Goal: Task Accomplishment & Management: Use online tool/utility

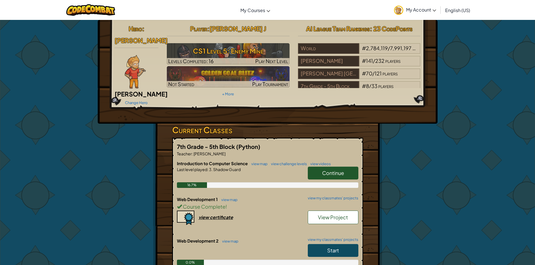
click at [329, 247] on span "Start" at bounding box center [333, 250] width 12 height 6
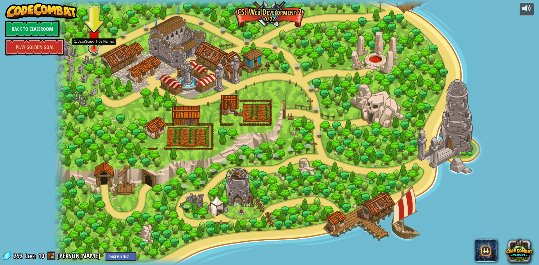
click at [90, 50] on link at bounding box center [93, 48] width 11 height 11
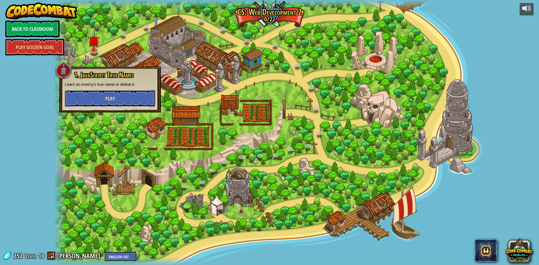
click at [126, 96] on button "Play" at bounding box center [110, 98] width 90 height 17
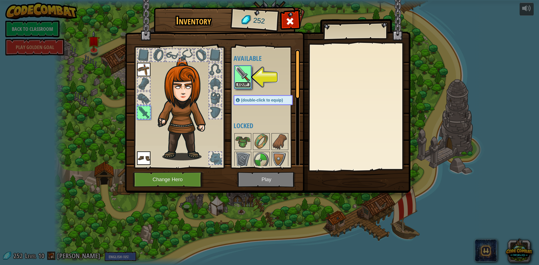
click at [246, 86] on button "Equip" at bounding box center [243, 85] width 16 height 6
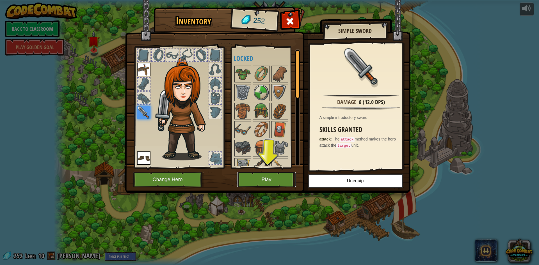
click at [276, 175] on button "Play" at bounding box center [266, 179] width 59 height 15
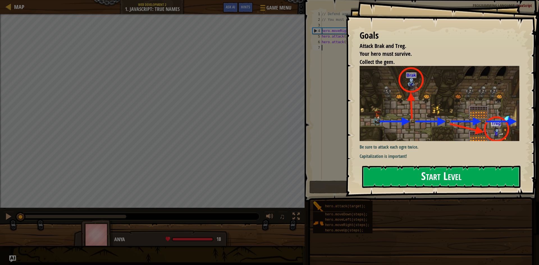
click at [416, 182] on button "Start Level" at bounding box center [441, 177] width 158 height 22
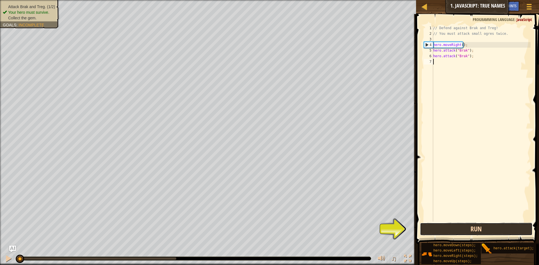
click at [446, 230] on button "Run" at bounding box center [476, 229] width 113 height 13
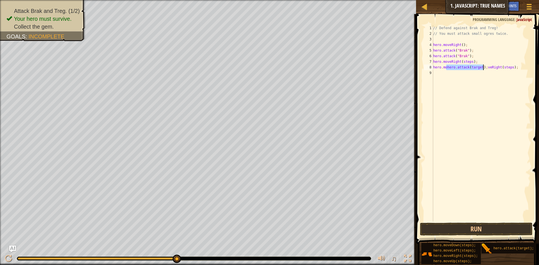
click at [478, 67] on div "// Defend against Brak and Treg! // You must attack small ogres twice. hero . m…" at bounding box center [481, 123] width 99 height 197
click at [479, 67] on div "// Defend against Brak and Treg! // You must attack small ogres twice. hero . m…" at bounding box center [481, 123] width 99 height 197
click at [504, 67] on div "// Defend against Brak and Treg! // You must attack small ogres twice. hero . m…" at bounding box center [481, 129] width 99 height 208
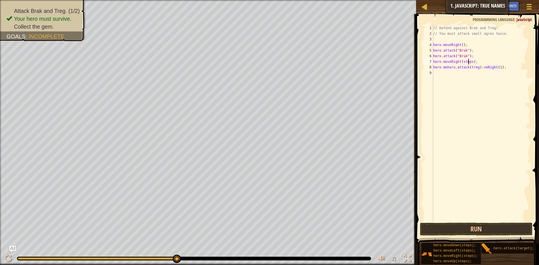
click at [469, 61] on div "// Defend against Brak and Treg! // You must attack small ogres twice. hero . m…" at bounding box center [481, 129] width 99 height 208
drag, startPoint x: 470, startPoint y: 61, endPoint x: 475, endPoint y: 74, distance: 13.7
click at [470, 63] on div "// Defend against Brak and Treg! // You must attack small ogres twice. hero . m…" at bounding box center [481, 129] width 99 height 208
drag, startPoint x: 478, startPoint y: 61, endPoint x: 428, endPoint y: 61, distance: 50.3
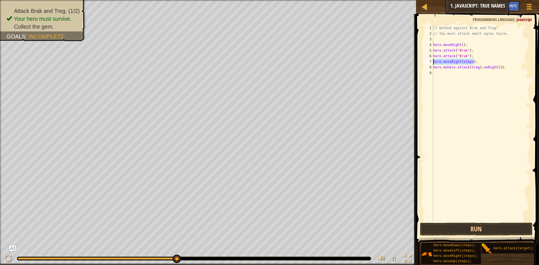
click at [428, 61] on div "hero.moveRight(steps); 1 2 3 4 5 6 7 8 9 // Defend against Brak and Treg! // Yo…" at bounding box center [477, 123] width 108 height 197
click at [468, 59] on div "// Defend against Brak and Treg! // You must attack small ogres twice. hero . m…" at bounding box center [481, 123] width 99 height 197
click at [470, 62] on div "// Defend against Brak and Treg! // You must attack small ogres twice. hero . m…" at bounding box center [481, 129] width 99 height 208
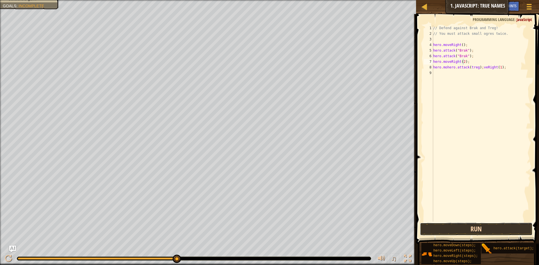
click at [456, 228] on button "Run" at bounding box center [476, 229] width 113 height 13
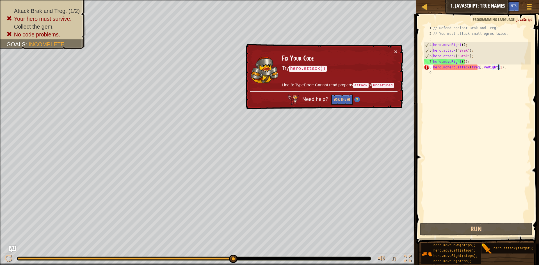
drag, startPoint x: 504, startPoint y: 68, endPoint x: 499, endPoint y: 69, distance: 5.1
click at [499, 69] on div "// Defend against Brak and Treg! // You must attack small ogres twice. hero . m…" at bounding box center [481, 129] width 99 height 208
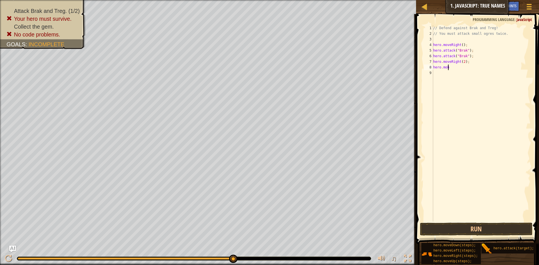
scroll to position [3, 0]
type textarea "h"
click at [466, 67] on div "// Defend against Brak and Treg! // You must attack small ogres twice. hero . m…" at bounding box center [481, 123] width 99 height 197
type textarea "hero.attack(Treg);"
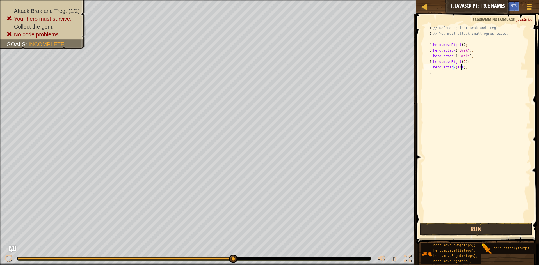
scroll to position [3, 3]
click at [444, 76] on div "// Defend against Brak and Treg! // You must attack small ogres twice. hero . m…" at bounding box center [481, 129] width 99 height 208
click at [476, 227] on button "Run" at bounding box center [476, 229] width 113 height 13
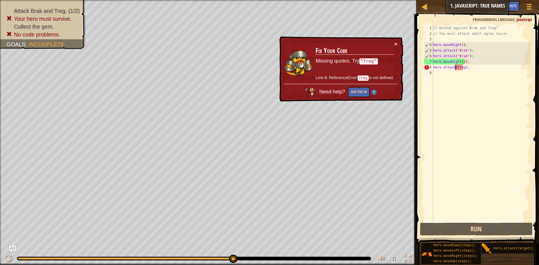
click at [455, 67] on div "// Defend against Brak and Treg! // You must attack small ogres twice. hero . m…" at bounding box center [481, 129] width 99 height 208
click at [464, 65] on div "// Defend against Brak and Treg! // You must attack small ogres twice. hero . m…" at bounding box center [481, 129] width 99 height 208
click at [466, 69] on div "// Defend against Brak and Treg! // You must attack small ogres twice. hero . m…" at bounding box center [481, 129] width 99 height 208
click at [464, 68] on div "// Defend against Brak and Treg! // You must attack small ogres twice. hero . m…" at bounding box center [481, 129] width 99 height 208
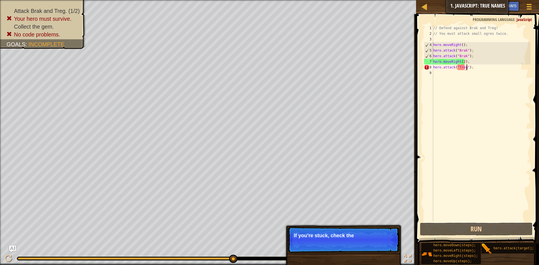
scroll to position [3, 3]
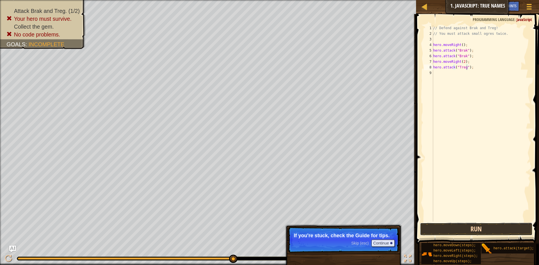
click at [480, 229] on button "Run" at bounding box center [476, 229] width 113 height 13
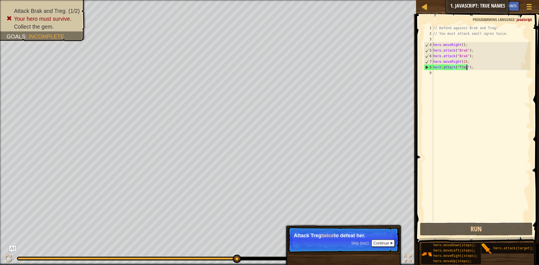
click at [477, 67] on div "// Defend against Brak and Treg! // You must attack small ogres twice. hero . m…" at bounding box center [481, 129] width 99 height 208
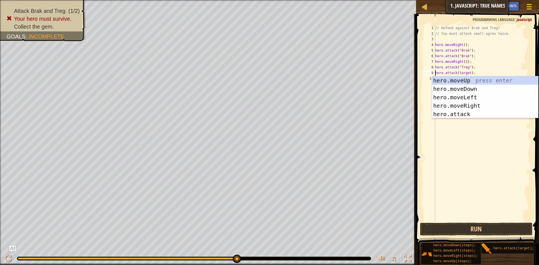
click at [487, 62] on div "// Defend against Brak and Treg! // You must attack small ogres twice. hero . m…" at bounding box center [482, 129] width 97 height 208
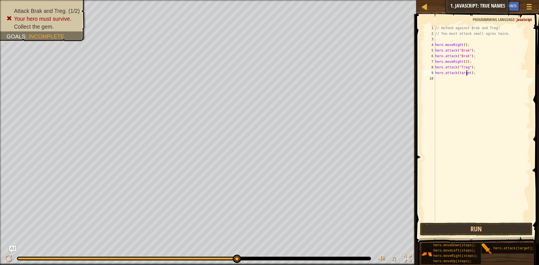
click at [467, 75] on div "// Defend against Brak and Treg! // You must attack small ogres twice. hero . m…" at bounding box center [482, 129] width 97 height 208
click at [469, 74] on div "// Defend against Brak and Treg! // You must attack small ogres twice. hero . m…" at bounding box center [482, 129] width 97 height 208
click at [468, 74] on div "// Defend against Brak and Treg! // You must attack small ogres twice. hero . m…" at bounding box center [482, 129] width 97 height 208
click at [462, 229] on button "Run" at bounding box center [476, 229] width 113 height 13
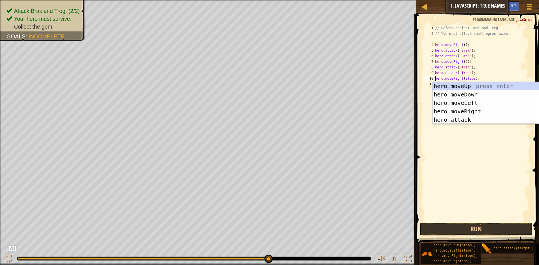
click at [472, 76] on div "// Defend against Brak and Treg! // You must attack small ogres twice. hero . m…" at bounding box center [482, 129] width 97 height 208
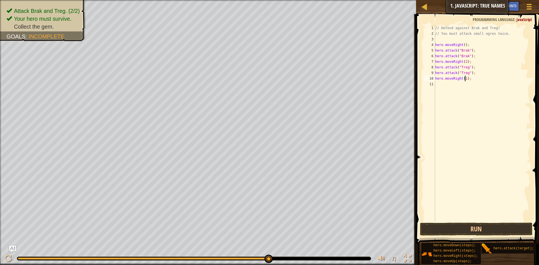
scroll to position [3, 3]
type textarea "hero.moveRight(1);"
click at [499, 234] on button "Run" at bounding box center [476, 229] width 113 height 13
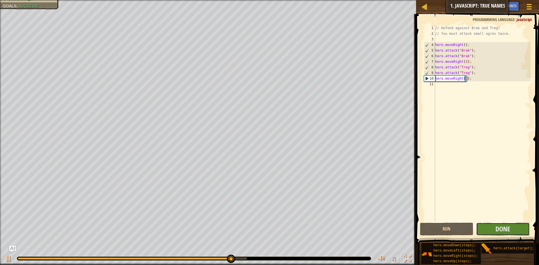
click at [495, 230] on button "Done" at bounding box center [503, 229] width 54 height 13
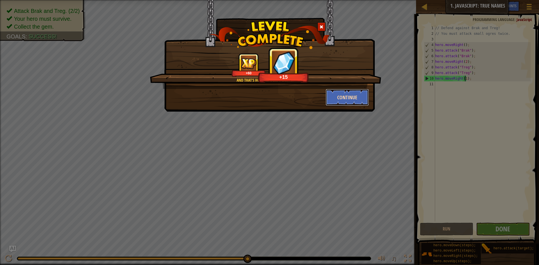
click at [353, 92] on button "Continue" at bounding box center [348, 97] width 44 height 17
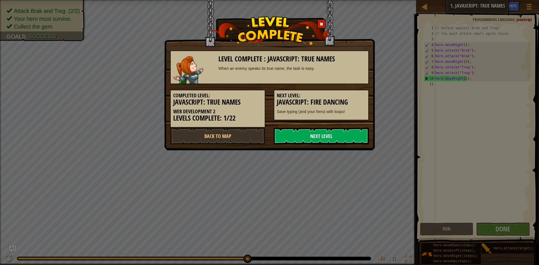
click at [338, 138] on link "Next Level" at bounding box center [321, 136] width 95 height 17
drag, startPoint x: 335, startPoint y: 133, endPoint x: 336, endPoint y: 130, distance: 3.0
click at [336, 130] on link "Next Level" at bounding box center [321, 136] width 95 height 17
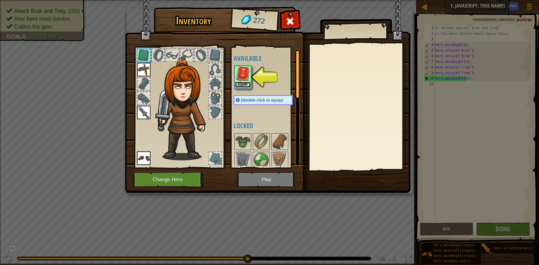
click at [248, 86] on button "Equip" at bounding box center [243, 85] width 16 height 6
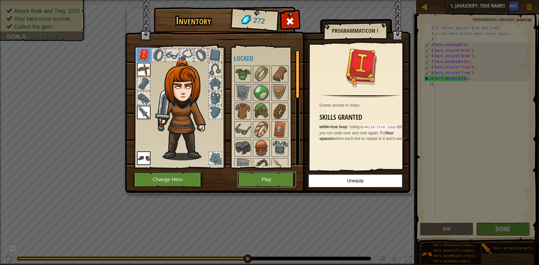
click at [281, 184] on button "Play" at bounding box center [266, 179] width 59 height 15
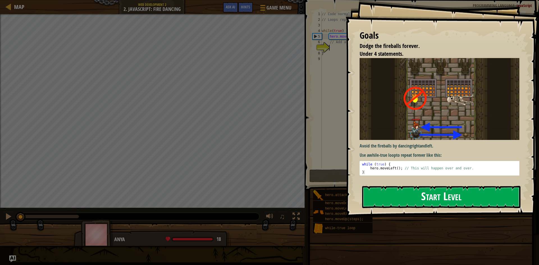
click at [394, 196] on button "Start Level" at bounding box center [441, 197] width 158 height 22
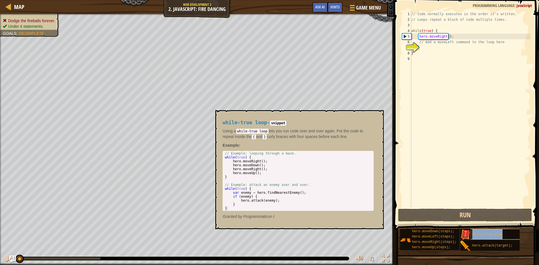
type textarea "while-true loop"
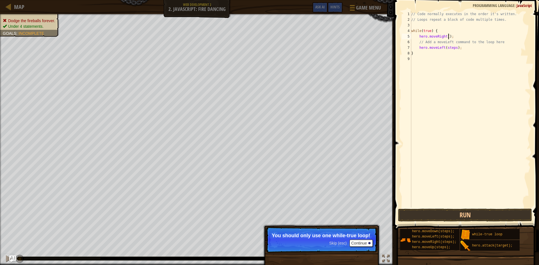
click at [448, 36] on div "// Code normally executes in the order it's written. // Loops repeat a block of…" at bounding box center [470, 115] width 120 height 208
click at [447, 35] on div "// Code normally executes in the order it's written. // Loops repeat a block of…" at bounding box center [470, 115] width 120 height 208
click at [454, 47] on div "// Code normally executes in the order it's written. // Loops repeat a block of…" at bounding box center [470, 115] width 120 height 208
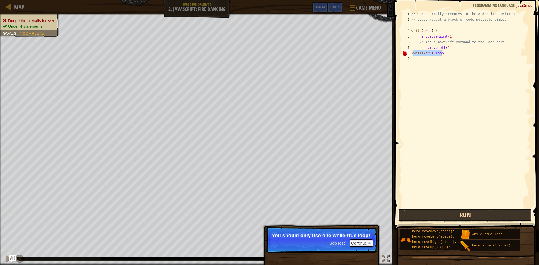
click at [470, 214] on button "Run" at bounding box center [465, 215] width 134 height 13
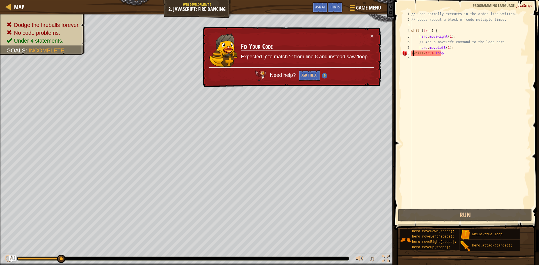
click at [413, 54] on div "// Code normally executes in the order it's written. // Loops repeat a block of…" at bounding box center [470, 115] width 120 height 208
type textarea "while-true loop"
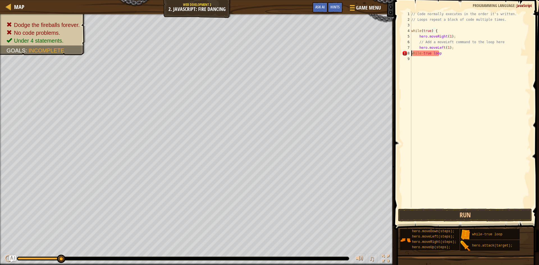
scroll to position [3, 2]
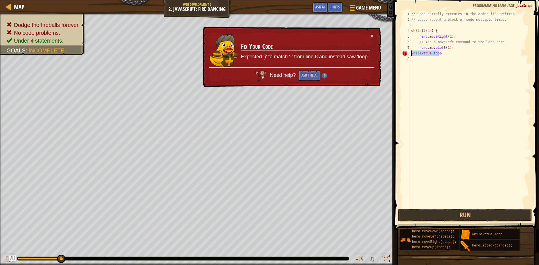
drag, startPoint x: 442, startPoint y: 54, endPoint x: 410, endPoint y: 54, distance: 32.6
click at [410, 54] on div "while-true loop 1 2 3 4 5 6 7 8 9 // Code normally executes in the order it's w…" at bounding box center [466, 109] width 130 height 197
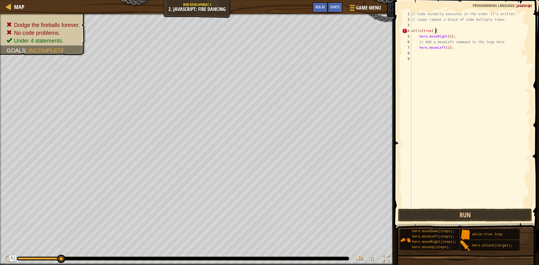
drag, startPoint x: 439, startPoint y: 31, endPoint x: 441, endPoint y: 33, distance: 3.4
click at [439, 31] on div "// Code normally executes in the order it's written. // Loops repeat a block of…" at bounding box center [470, 115] width 120 height 208
click at [455, 213] on button "Run" at bounding box center [465, 215] width 134 height 13
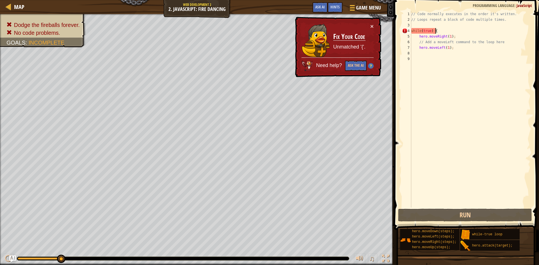
type textarea "while(true)"
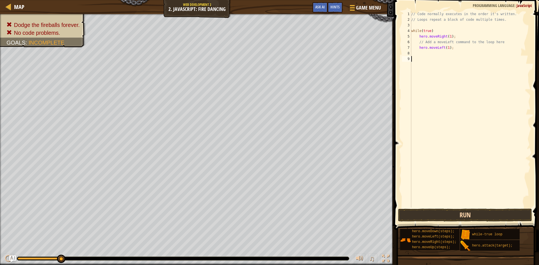
drag, startPoint x: 432, startPoint y: 202, endPoint x: 431, endPoint y: 221, distance: 19.2
click at [430, 220] on div "while(true) 1 2 3 4 5 6 7 8 9 // Code normally executes in the order it's writt…" at bounding box center [465, 126] width 147 height 246
click at [431, 221] on button "Run" at bounding box center [465, 215] width 134 height 13
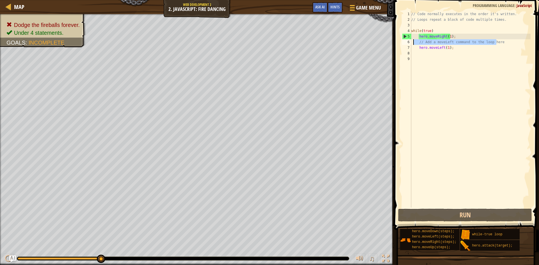
drag, startPoint x: 500, startPoint y: 44, endPoint x: 413, endPoint y: 43, distance: 87.0
click at [413, 43] on div "// Code normally executes in the order it's written. // Loops repeat a block of…" at bounding box center [470, 115] width 120 height 208
type textarea "// Add a moveLeft command to the loop here"
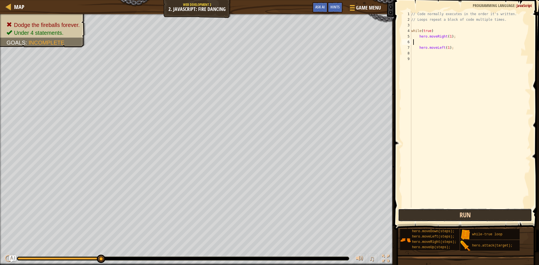
click at [453, 214] on button "Run" at bounding box center [465, 215] width 134 height 13
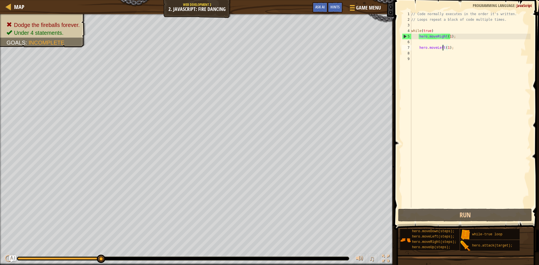
click at [444, 47] on div "// Code normally executes in the order it's written. // Loops repeat a block of…" at bounding box center [470, 115] width 120 height 208
type textarea "hero.moveLeft(1);"
click at [448, 47] on div "// Code normally executes in the order it's written. // Loops repeat a block of…" at bounding box center [470, 115] width 120 height 208
click at [446, 48] on div "// Code normally executes in the order it's written. // Loops repeat a block of…" at bounding box center [470, 115] width 120 height 208
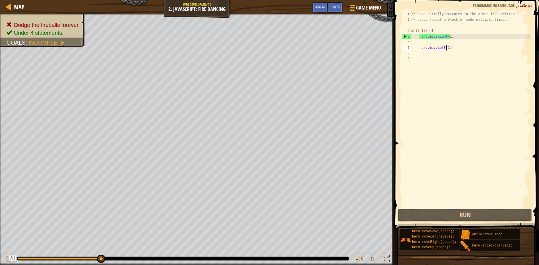
click at [435, 26] on div "// Code normally executes in the order it's written. // Loops repeat a block of…" at bounding box center [470, 115] width 120 height 208
click at [433, 33] on div "// Code normally executes in the order it's written. // Loops repeat a block of…" at bounding box center [470, 115] width 120 height 208
type textarea "while(true) {"
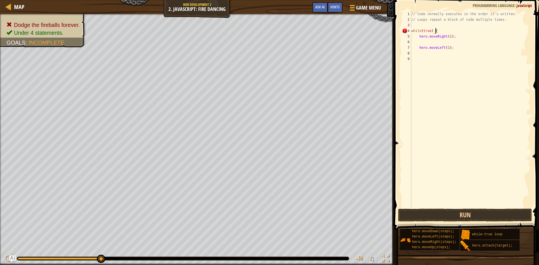
click at [417, 59] on div "// Code normally executes in the order it's written. // Loops repeat a block of…" at bounding box center [470, 115] width 120 height 208
type textarea "}"
click at [485, 215] on button "Run" at bounding box center [465, 215] width 134 height 13
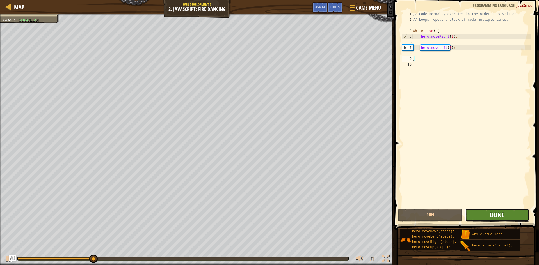
click at [496, 216] on span "Done" at bounding box center [497, 215] width 15 height 9
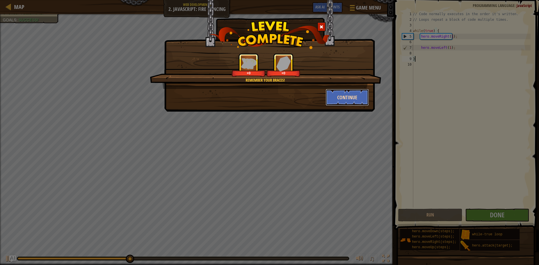
click at [344, 105] on button "Continue" at bounding box center [348, 97] width 44 height 17
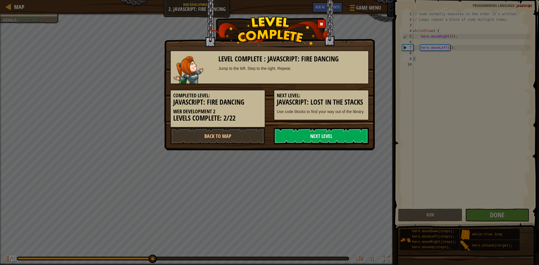
click at [353, 137] on link "Next Level" at bounding box center [321, 136] width 95 height 17
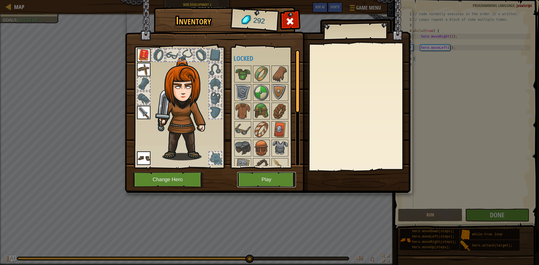
click at [263, 181] on button "Play" at bounding box center [266, 179] width 59 height 15
